Goal: Find specific page/section: Find specific page/section

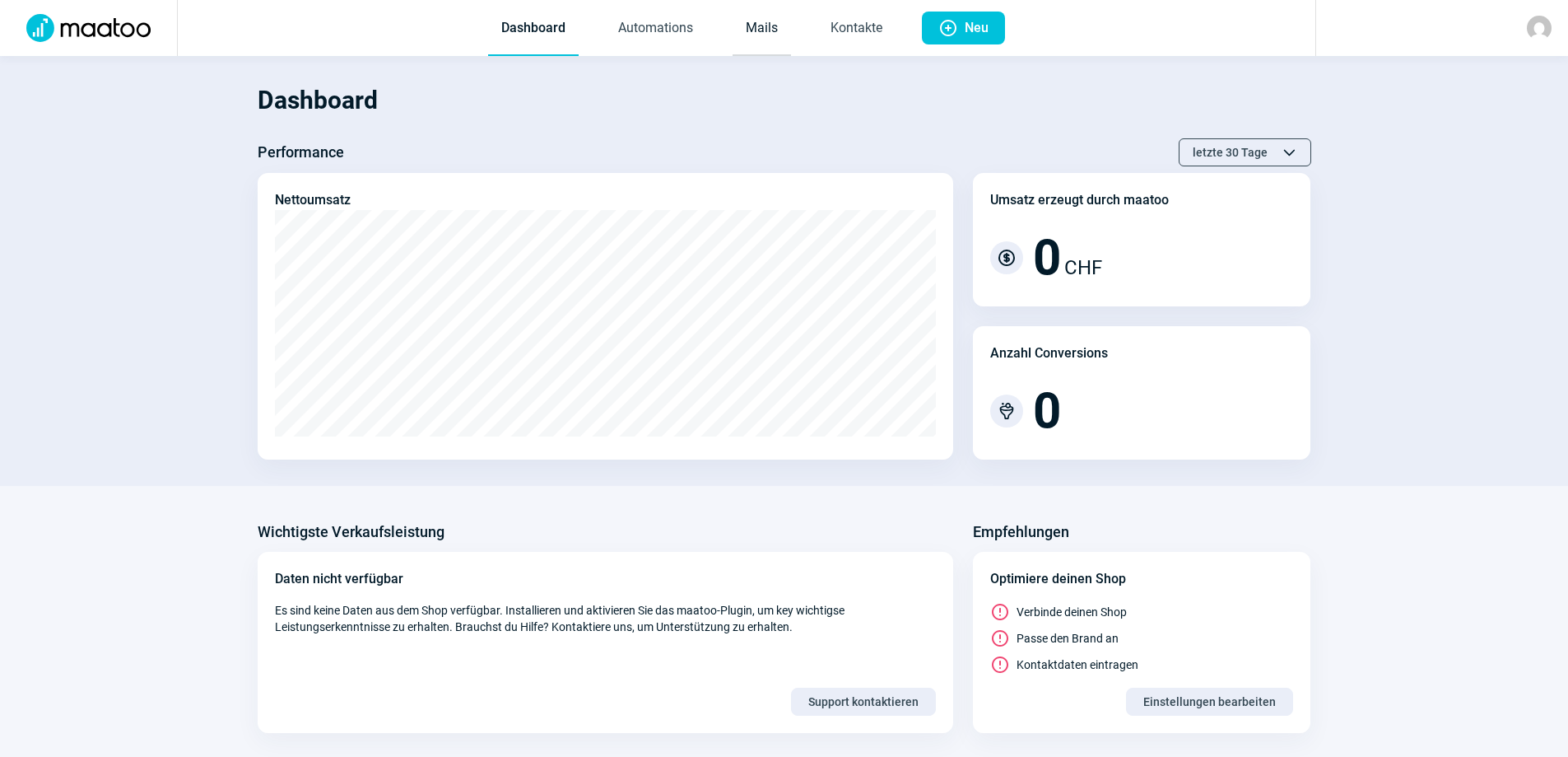
click at [772, 29] on link "Mails" at bounding box center [761, 29] width 59 height 54
click at [763, 30] on link "Mails" at bounding box center [761, 29] width 59 height 54
click at [746, 25] on link "Mails" at bounding box center [761, 29] width 59 height 54
